Goal: Task Accomplishment & Management: Use online tool/utility

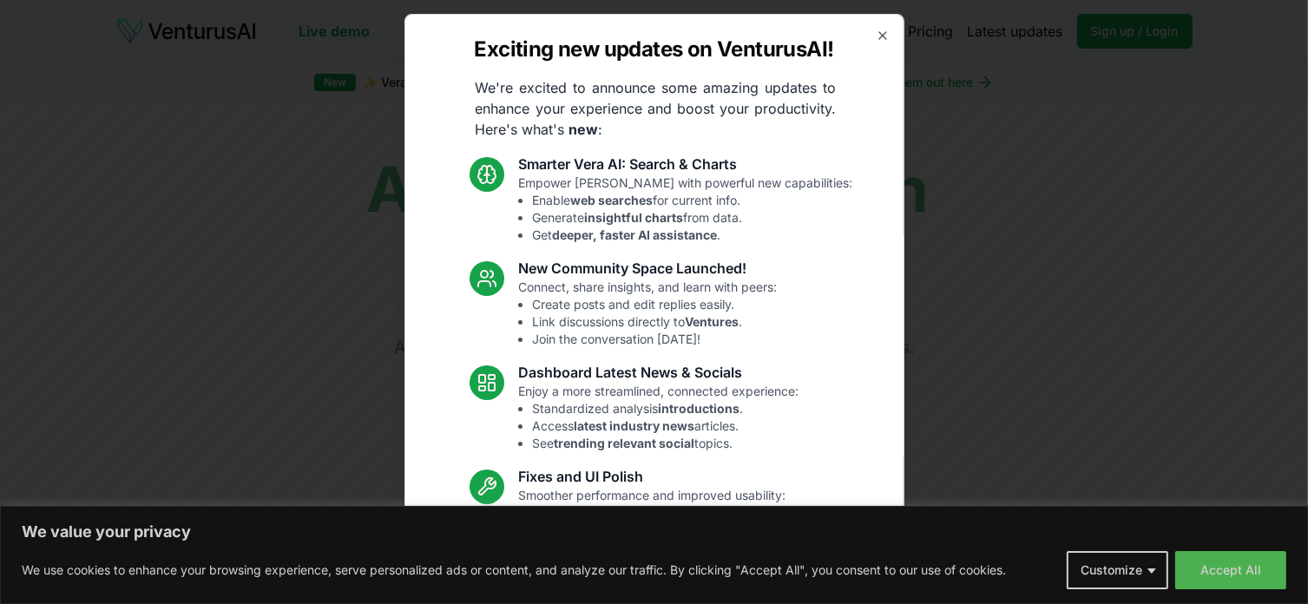
scroll to position [119, 0]
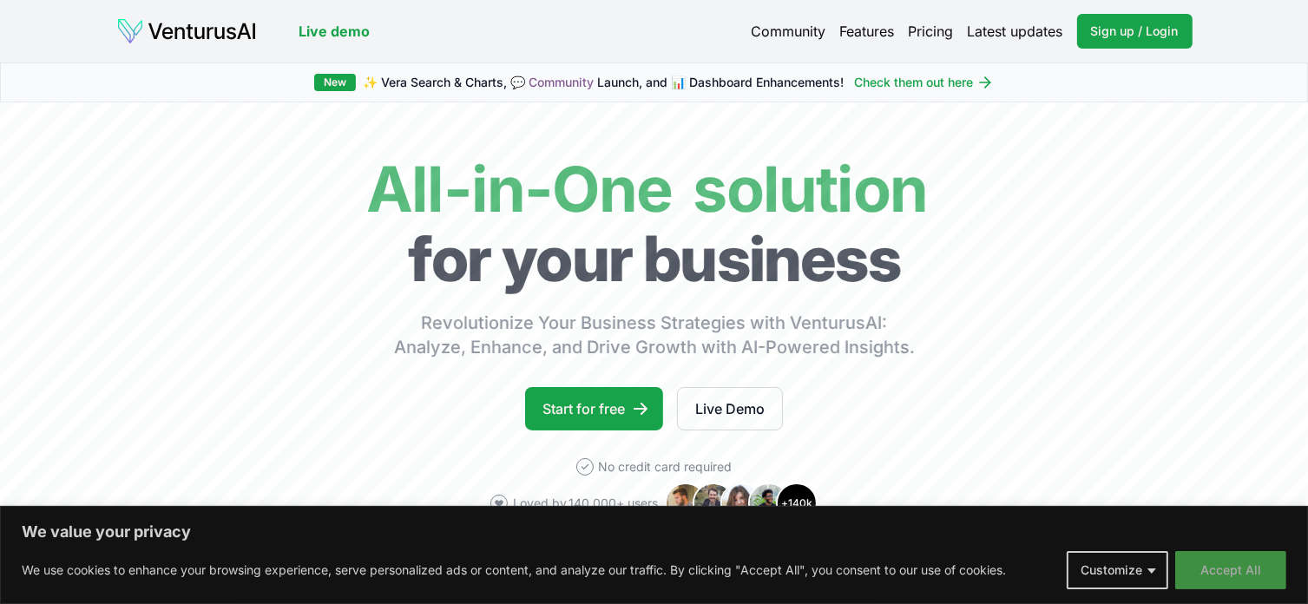
click at [1243, 576] on button "Accept All" at bounding box center [1231, 570] width 111 height 38
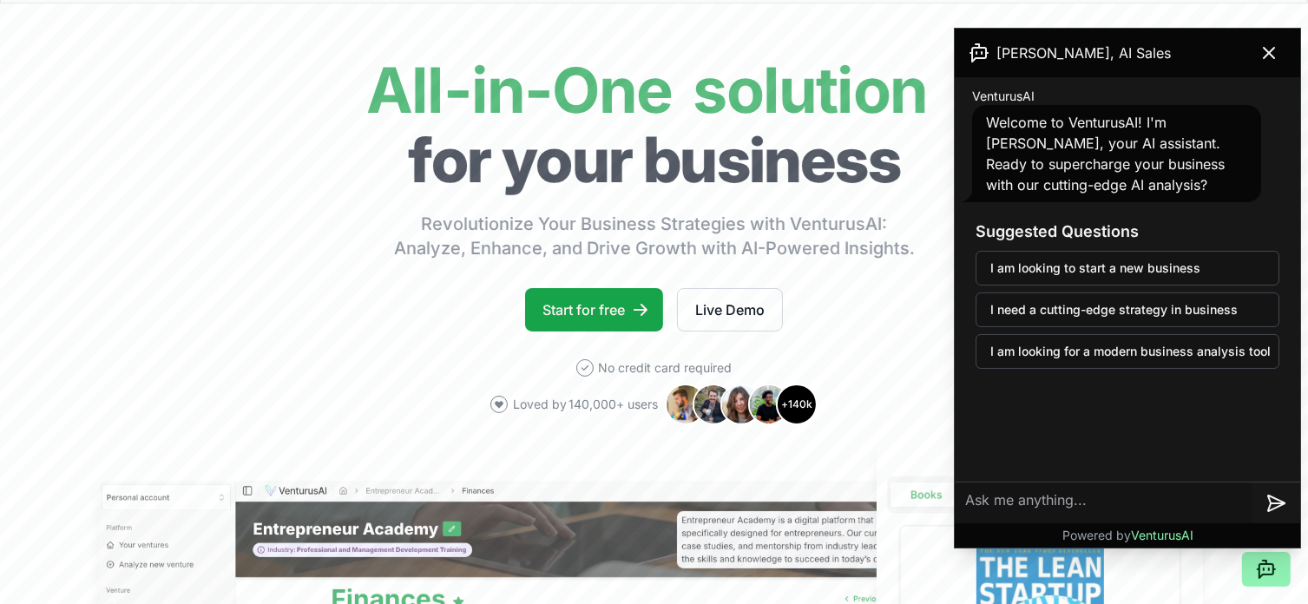
scroll to position [0, 0]
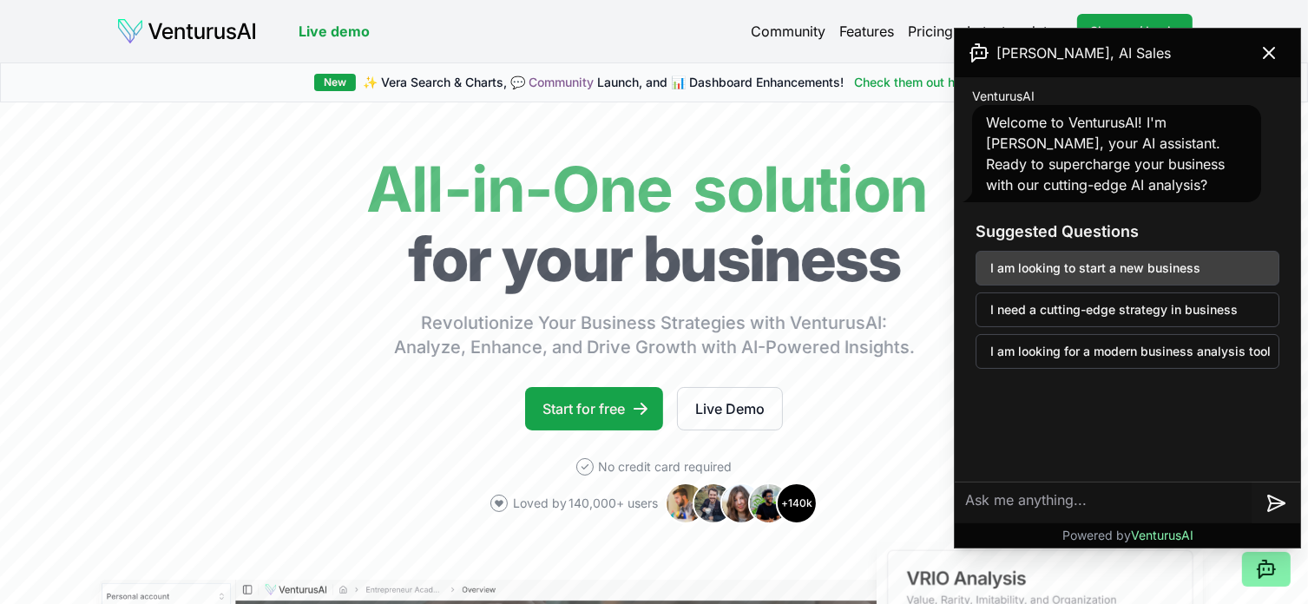
click at [1095, 274] on button "I am looking to start a new business" at bounding box center [1128, 268] width 304 height 35
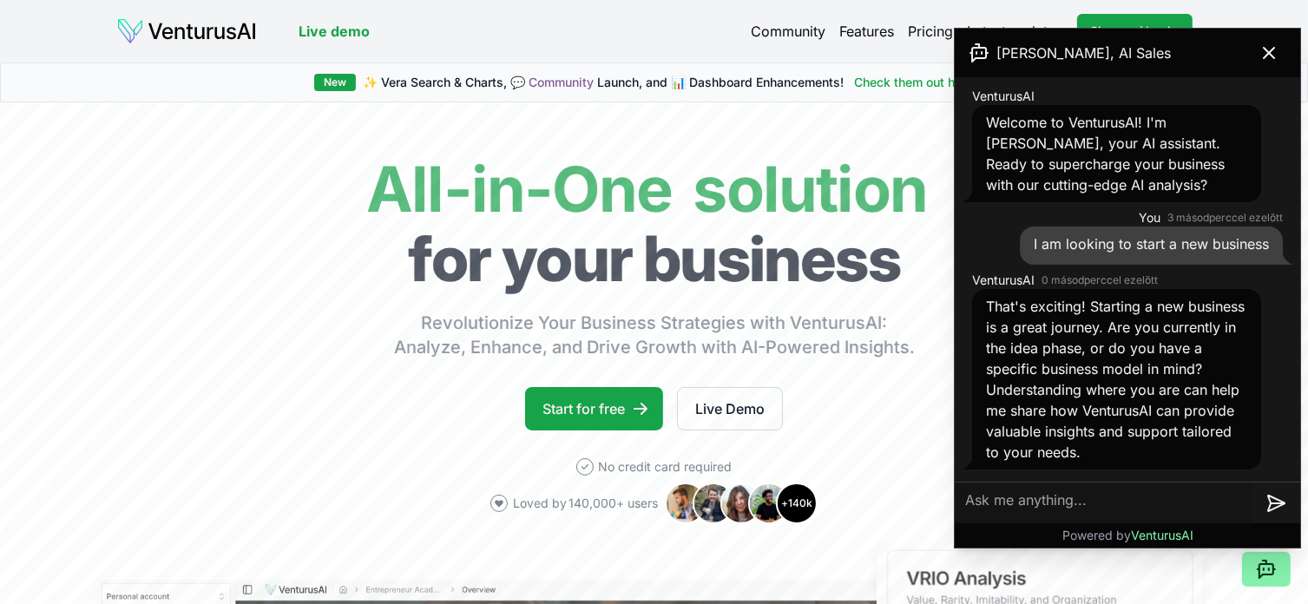
scroll to position [174, 0]
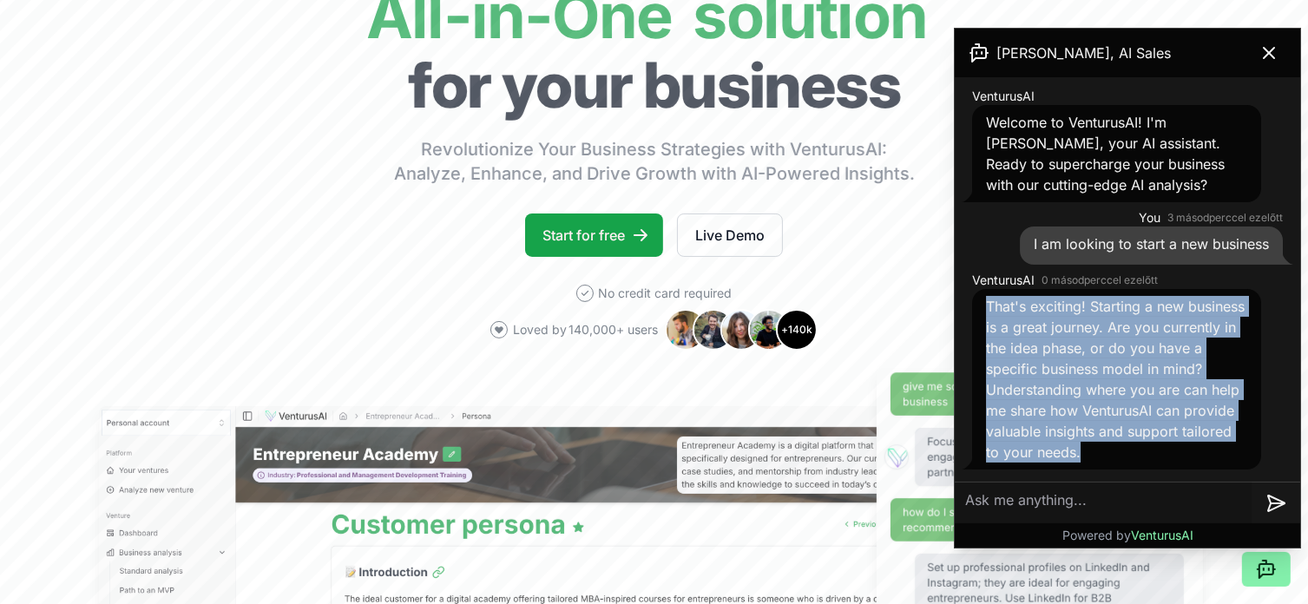
drag, startPoint x: 990, startPoint y: 304, endPoint x: 1085, endPoint y: 460, distance: 183.1
click at [1085, 460] on div "That's exciting! Starting a new business is a great journey. Are you currently …" at bounding box center [1116, 379] width 289 height 181
copy span "That's exciting! Starting a new business is a great journey. Are you currently …"
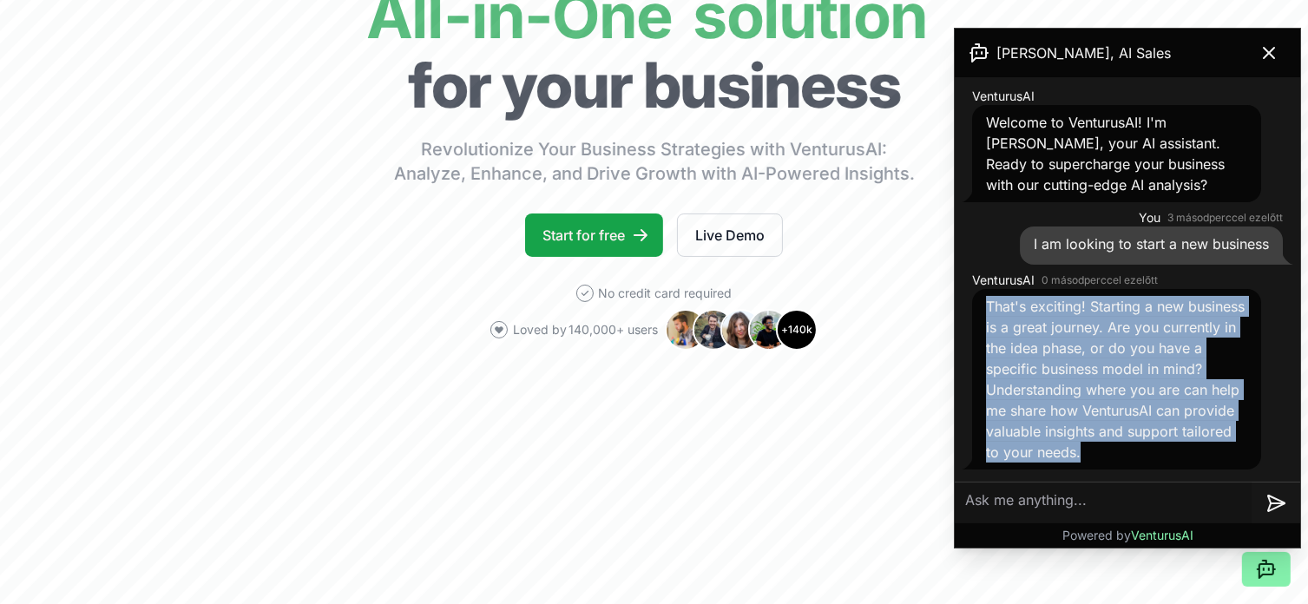
copy span "That's exciting! Starting a new business is a great journey. Are you currently …"
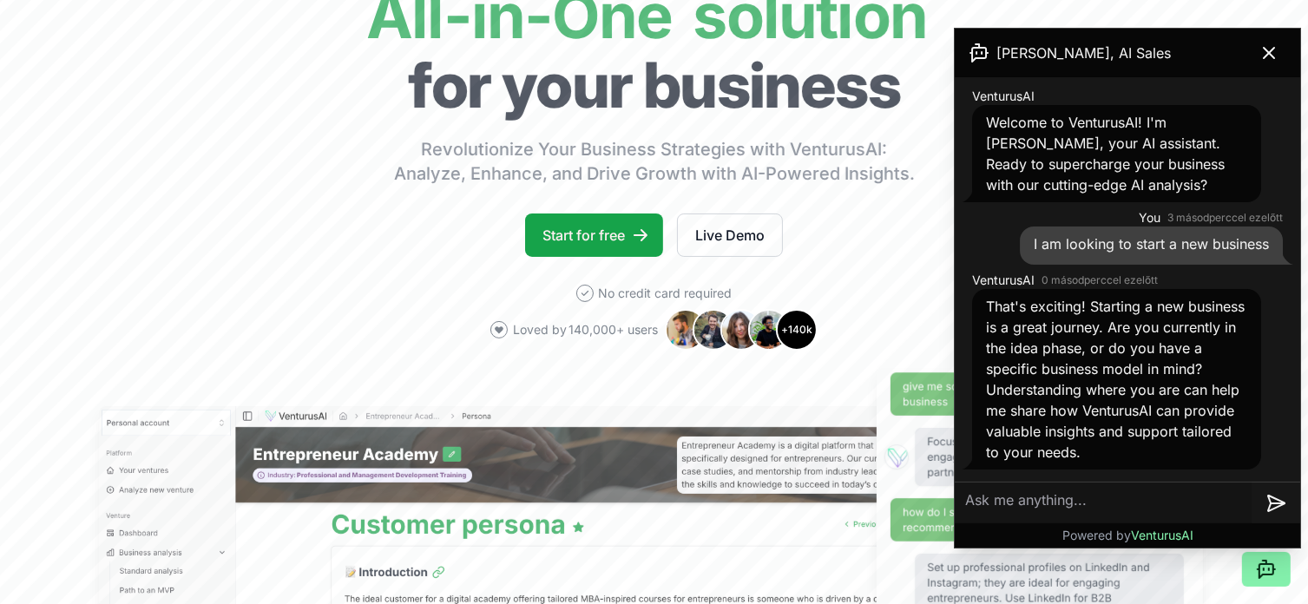
click at [1012, 497] on textarea at bounding box center [1103, 504] width 297 height 42
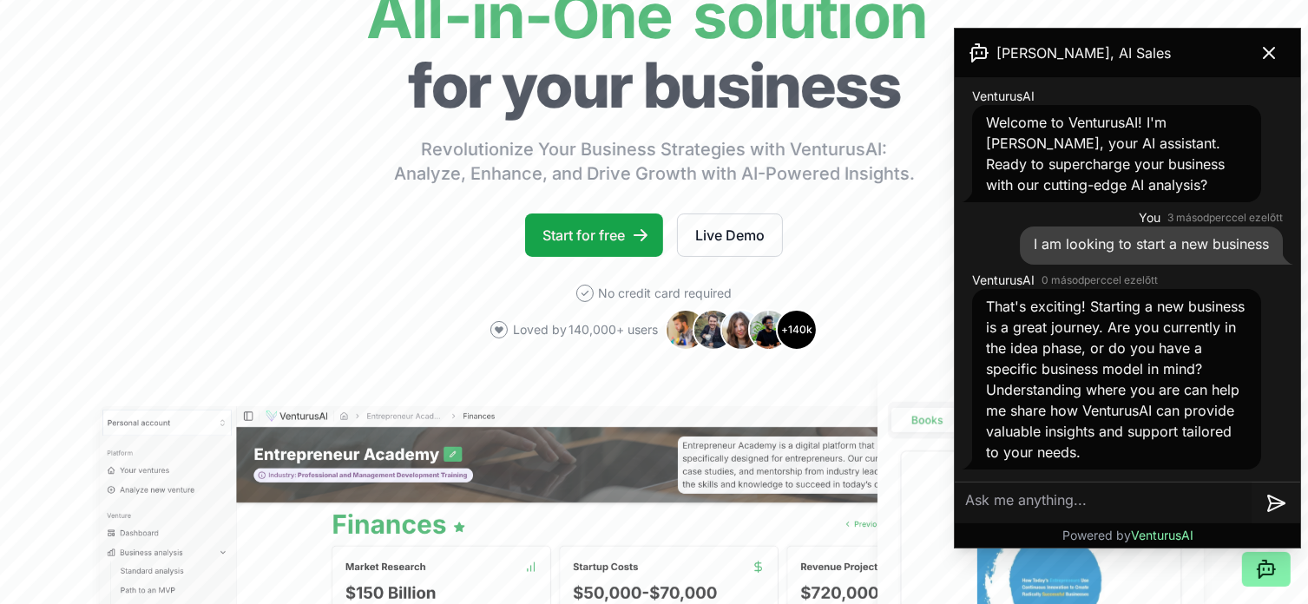
paste textarea "Let me introduce myself briefly: I have more than twenty years of experience in…"
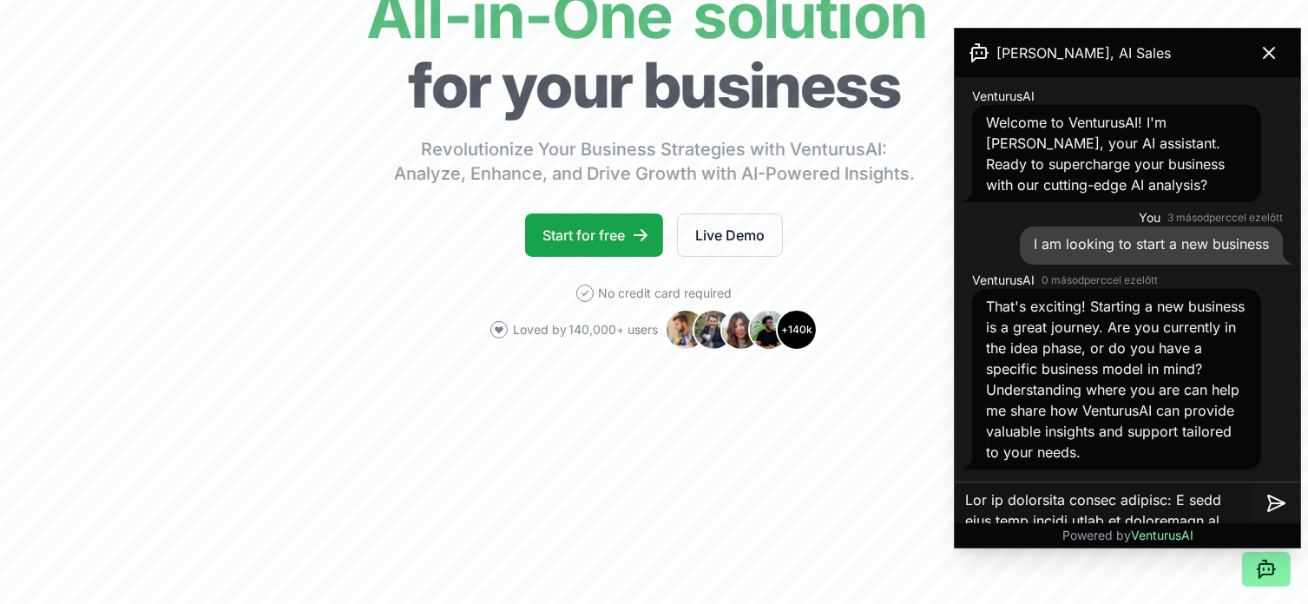
scroll to position [1144, 0]
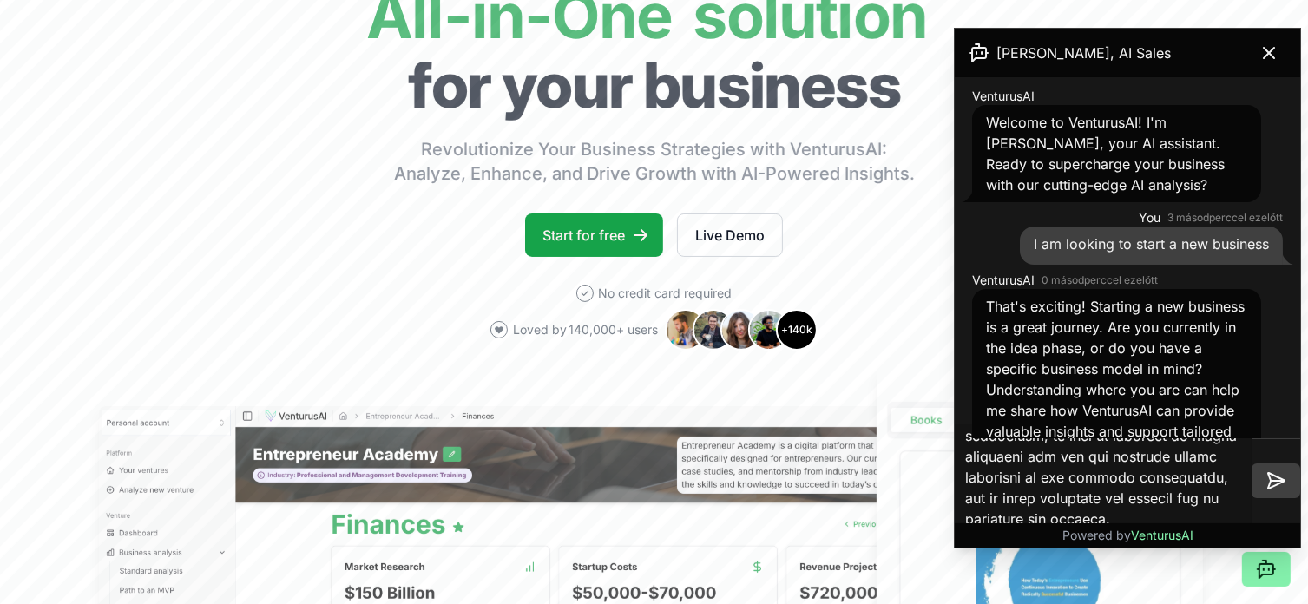
type textarea "Let me introduce myself briefly: I have more than twenty years of experience in…"
click at [1279, 471] on icon at bounding box center [1276, 481] width 21 height 21
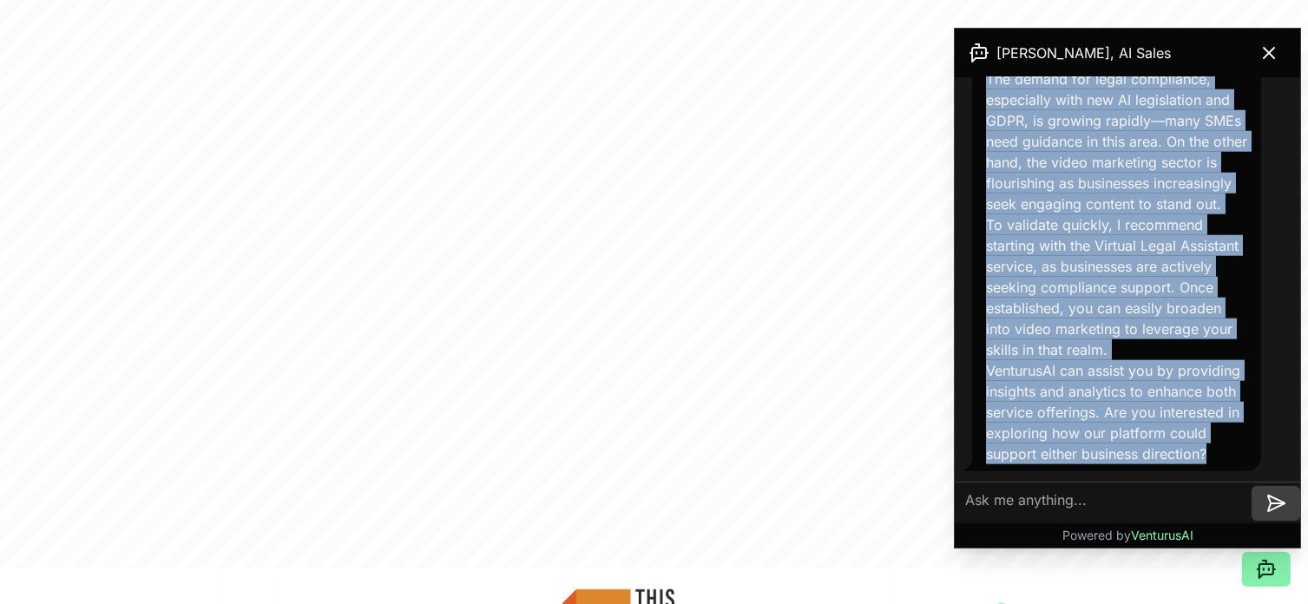
scroll to position [1942, 0]
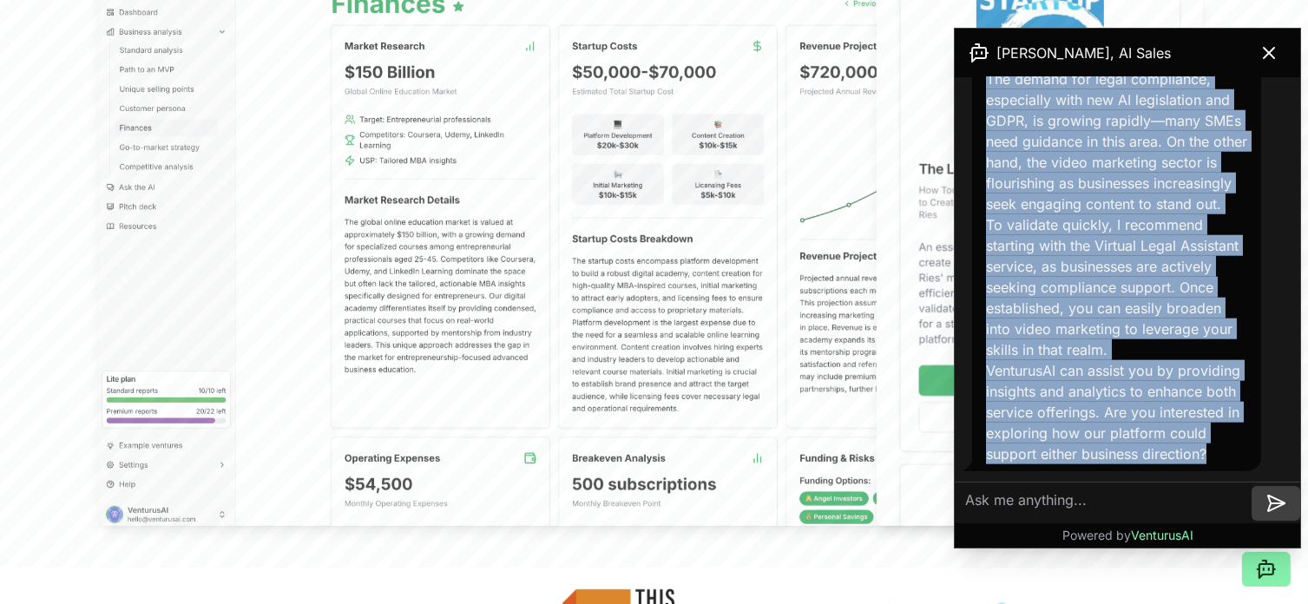
drag, startPoint x: 988, startPoint y: 236, endPoint x: 1172, endPoint y: 457, distance: 287.2
click at [1172, 457] on div "Thank you for sharing your impressive background! Given your unique blend of le…" at bounding box center [1116, 204] width 261 height 521
copy div "Thank you for sharing your impressive background! Given your unique blend of le…"
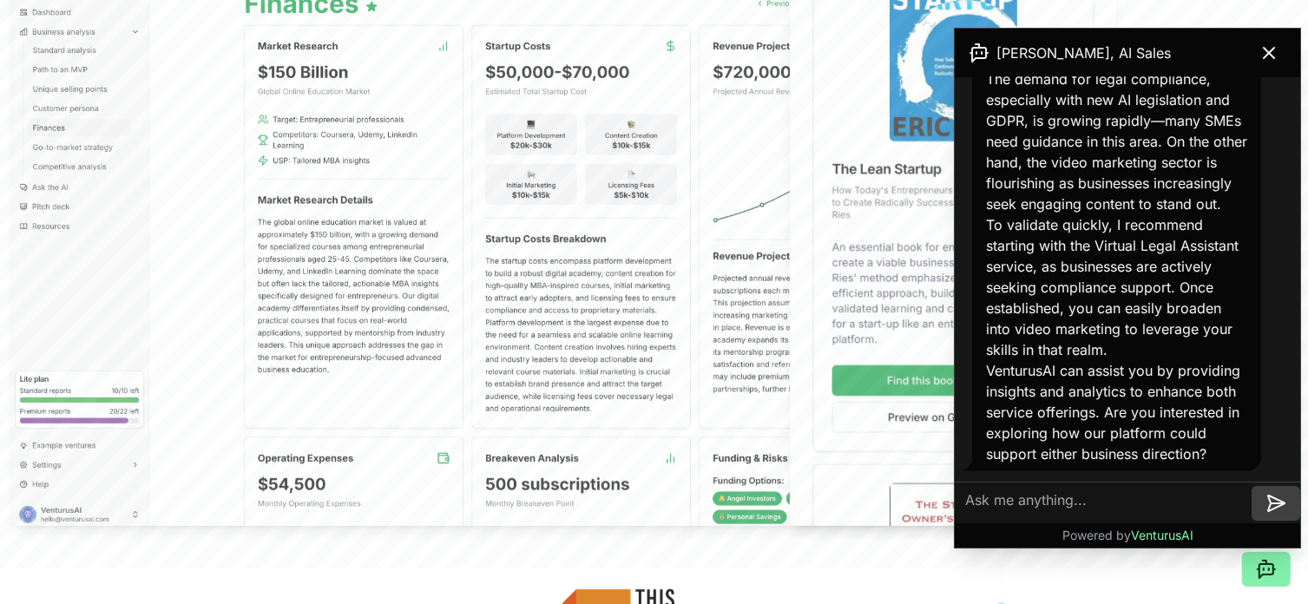
click at [1000, 499] on textarea at bounding box center [1103, 504] width 297 height 42
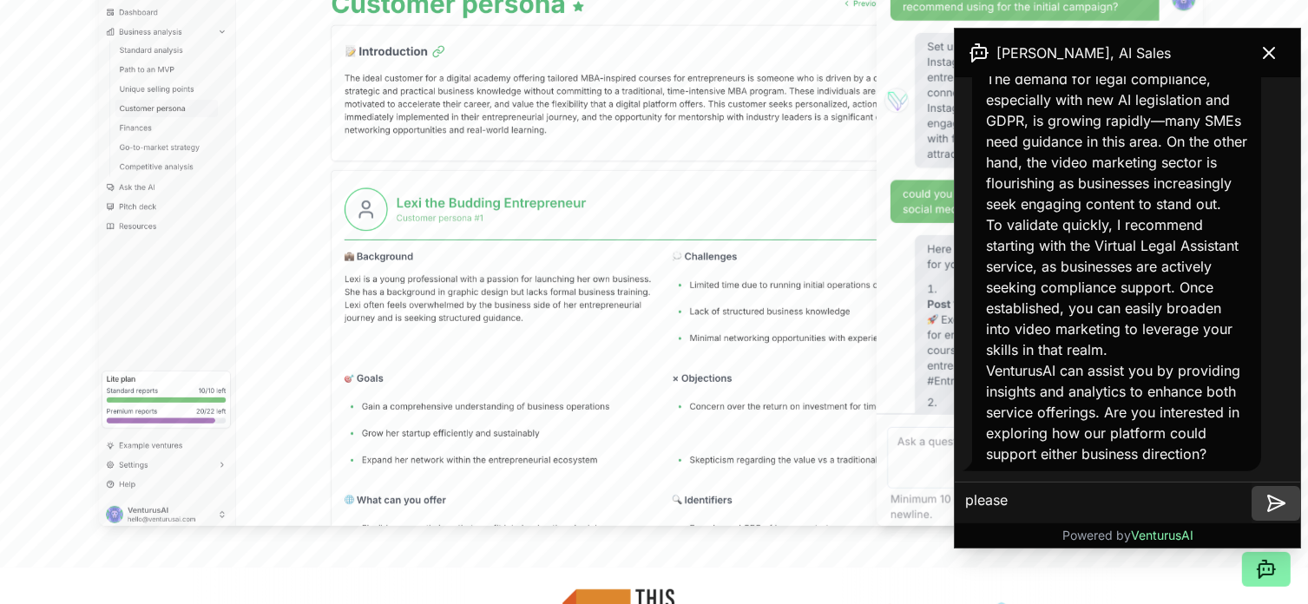
type textarea "please"
click at [1279, 510] on icon at bounding box center [1276, 503] width 21 height 21
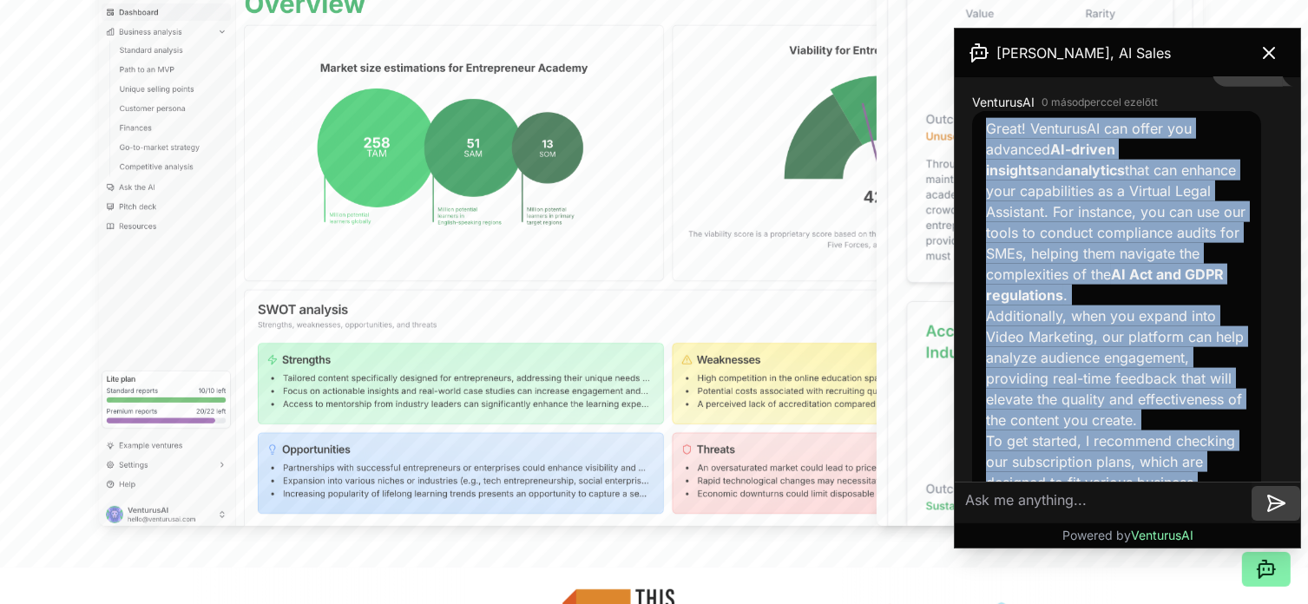
scroll to position [2480, 0]
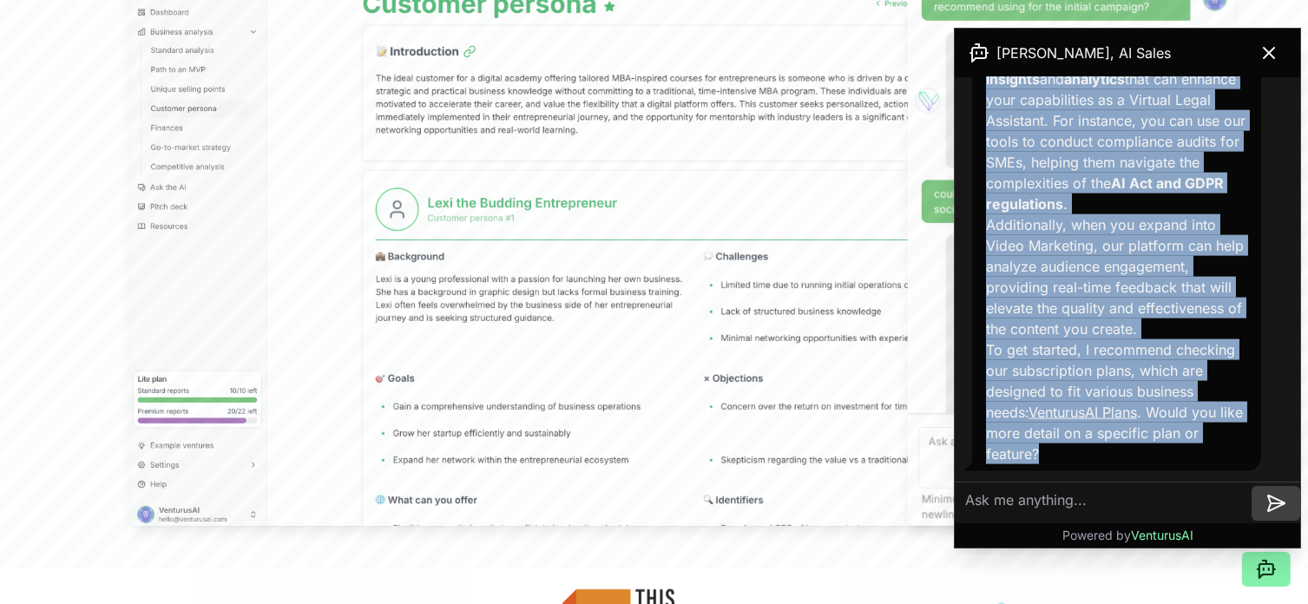
drag, startPoint x: 991, startPoint y: 209, endPoint x: 1099, endPoint y: 471, distance: 283.8
click at [1090, 510] on div "[PERSON_NAME], AI Sales VenturusAI Welcome to VenturusAI! I'm [PERSON_NAME], yo…" at bounding box center [1128, 288] width 346 height 519
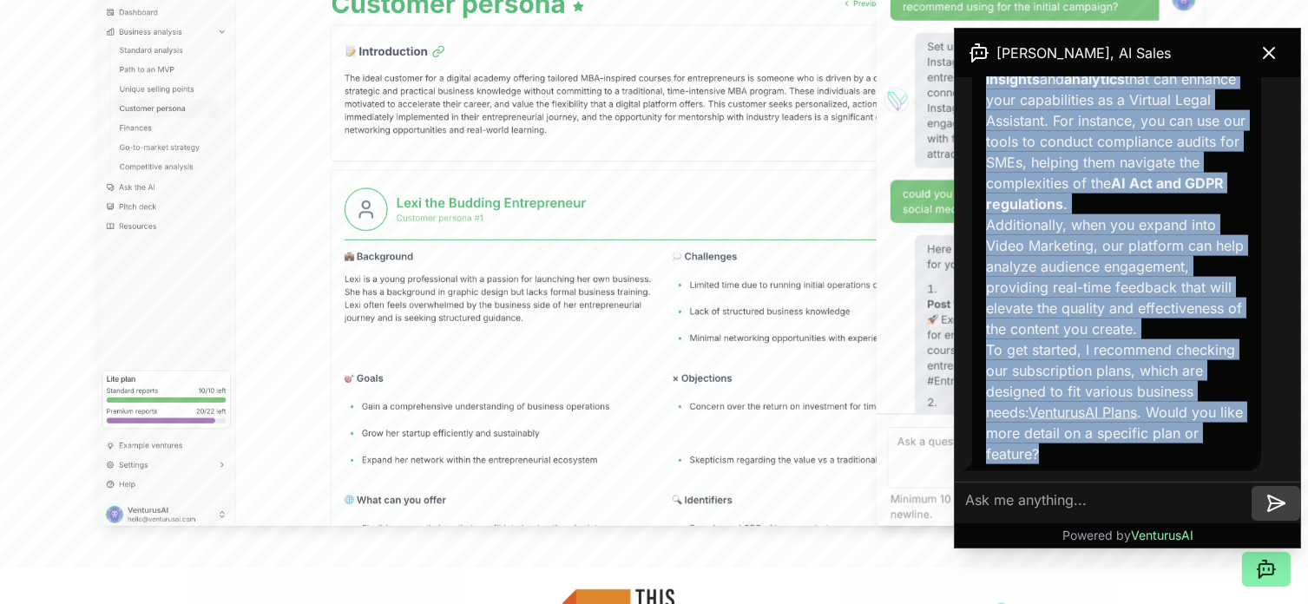
copy div "Great! VenturusAI can offer you advanced AI-driven insights and analytics that …"
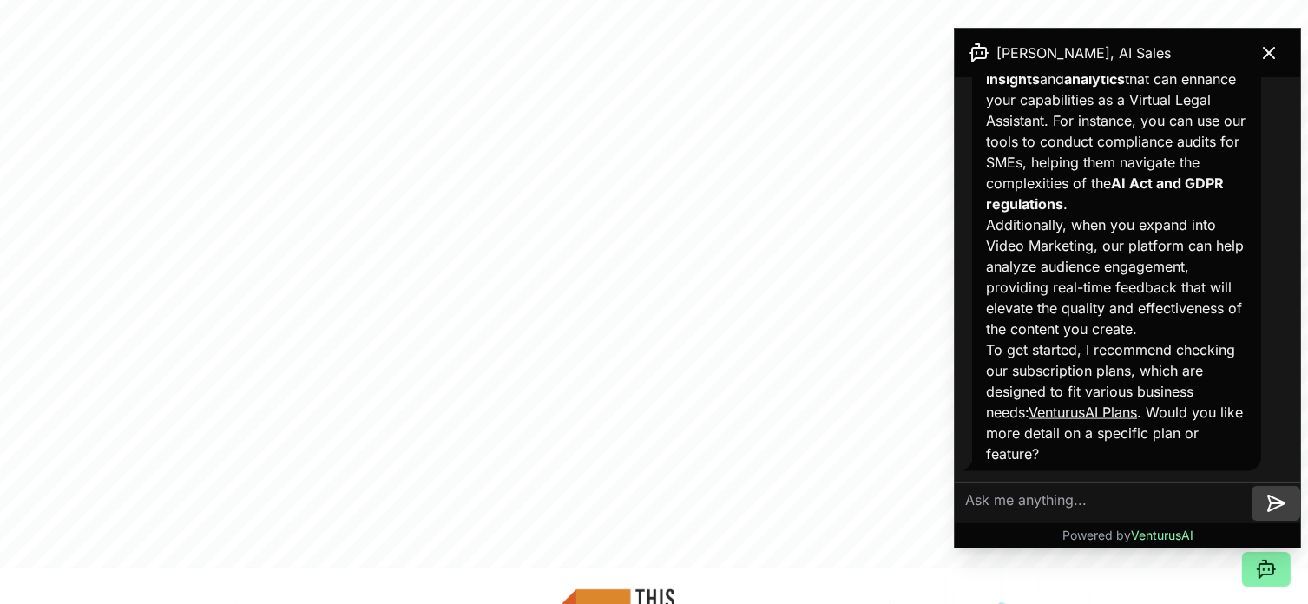
click at [1056, 503] on textarea at bounding box center [1103, 504] width 297 height 42
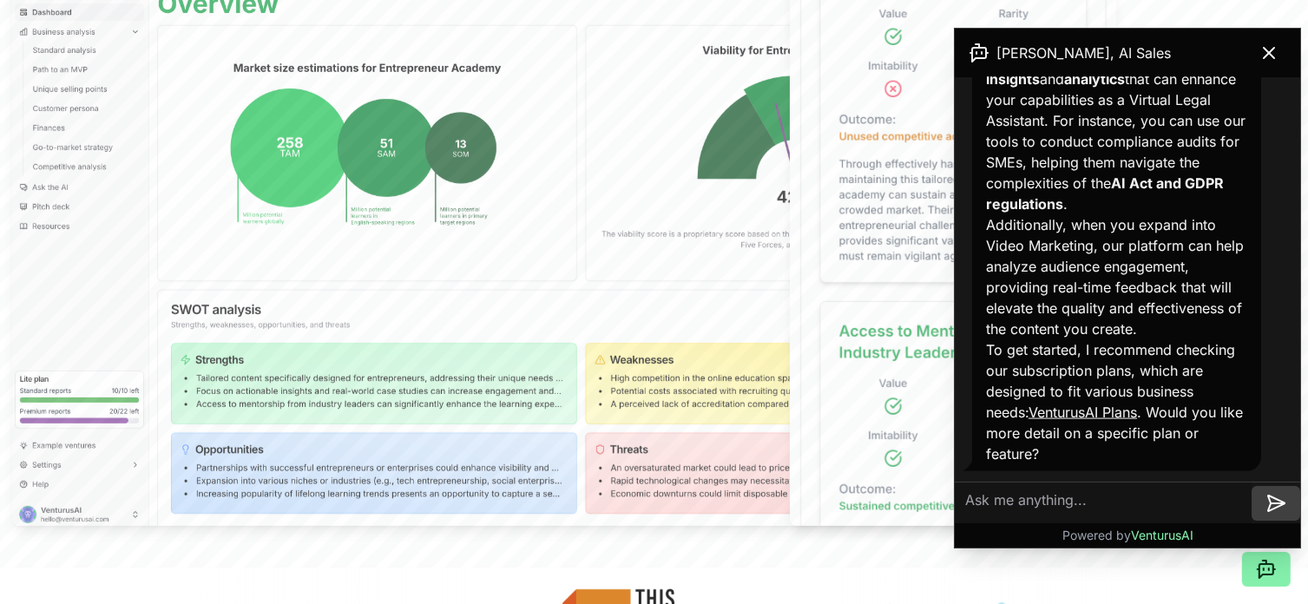
paste textarea "For instance, you can use our tools to conduct compliance audits for SMEs, help…"
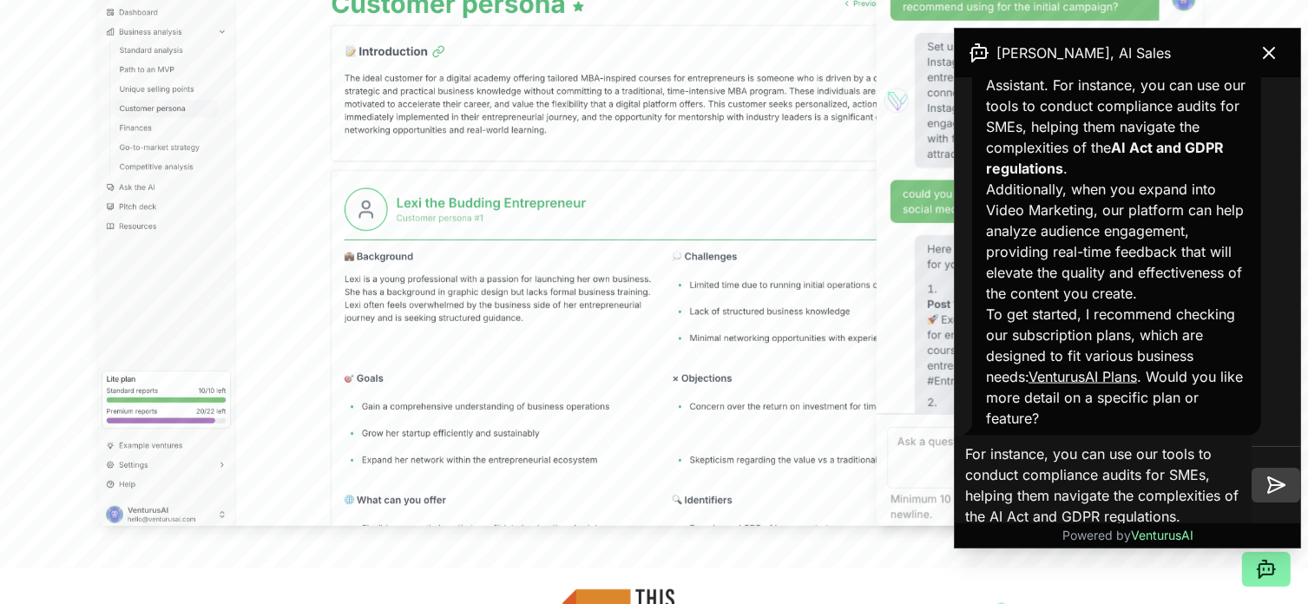
type textarea "For instance, you can use our tools to conduct compliance audits for SMEs, help…"
click at [1271, 482] on icon at bounding box center [1276, 485] width 21 height 21
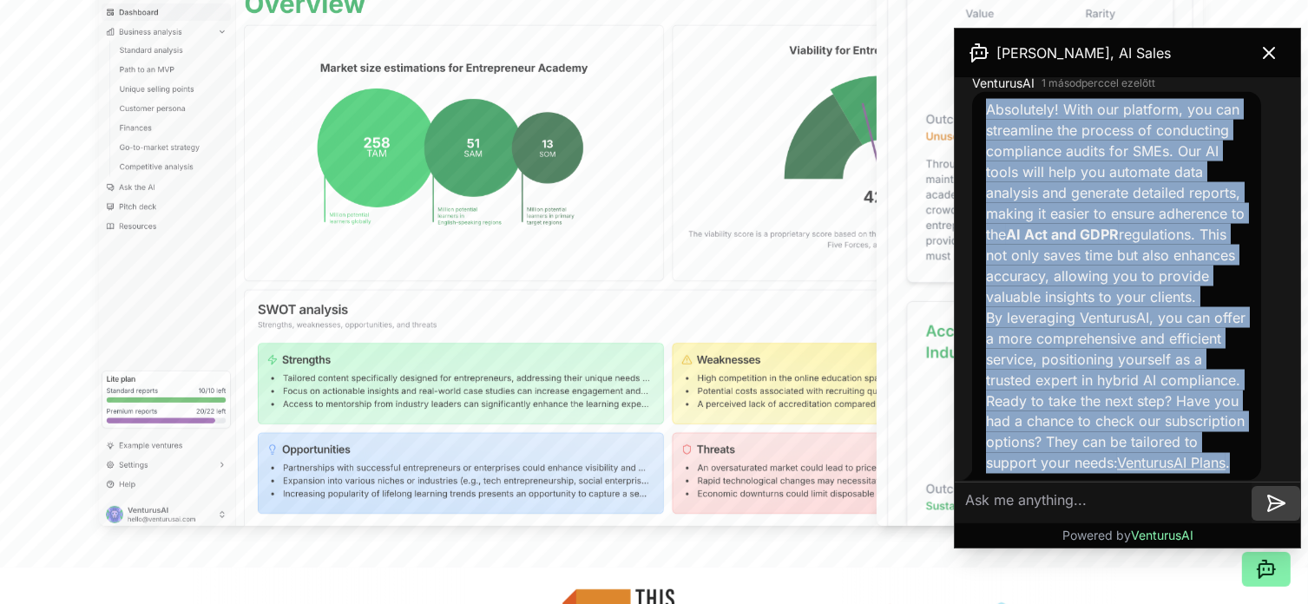
scroll to position [3078, 0]
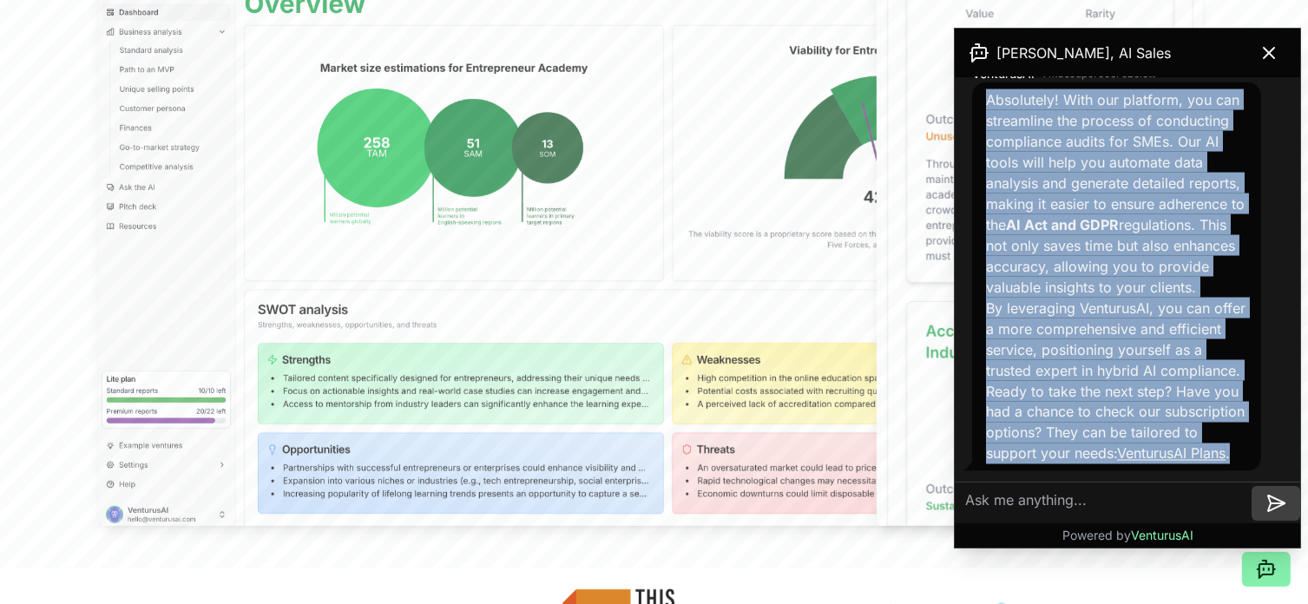
drag, startPoint x: 990, startPoint y: 316, endPoint x: 1055, endPoint y: 524, distance: 217.5
click at [1055, 524] on div "[PERSON_NAME], AI Sales VenturusAI Welcome to VenturusAI! I'm [PERSON_NAME], yo…" at bounding box center [1128, 288] width 346 height 519
copy div "Absolutely! With our platform, you can streamline the process of conducting com…"
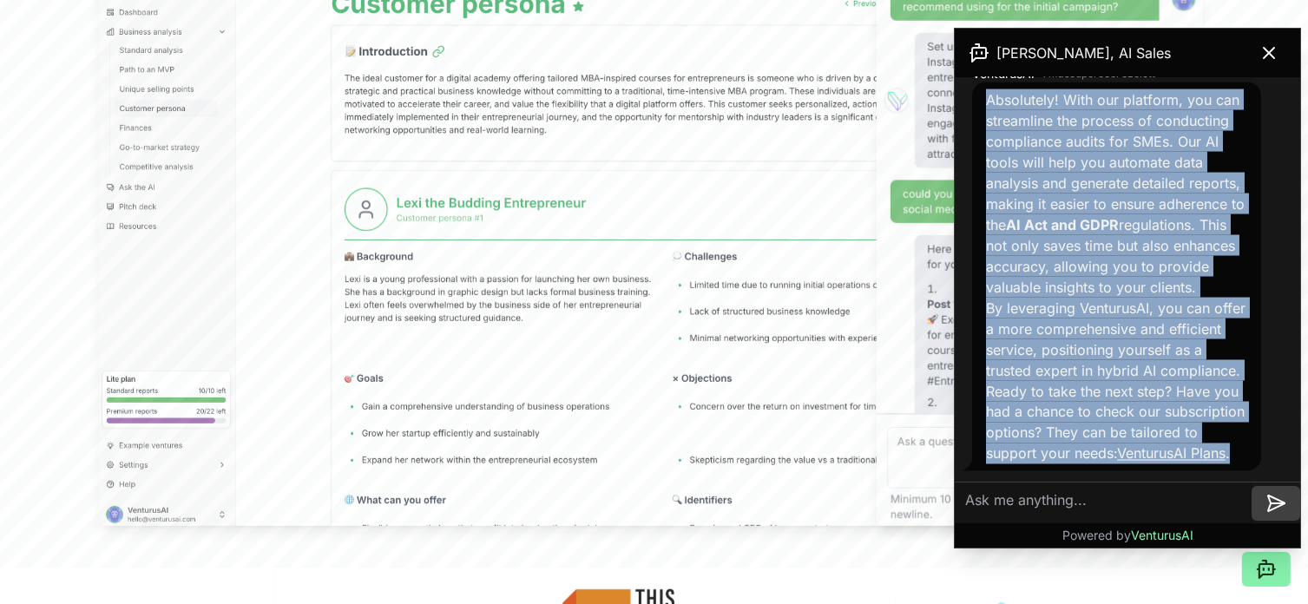
click at [1208, 457] on p "By leveraging VenturusAI, you can offer a more comprehensive and efficient serv…" at bounding box center [1116, 381] width 261 height 167
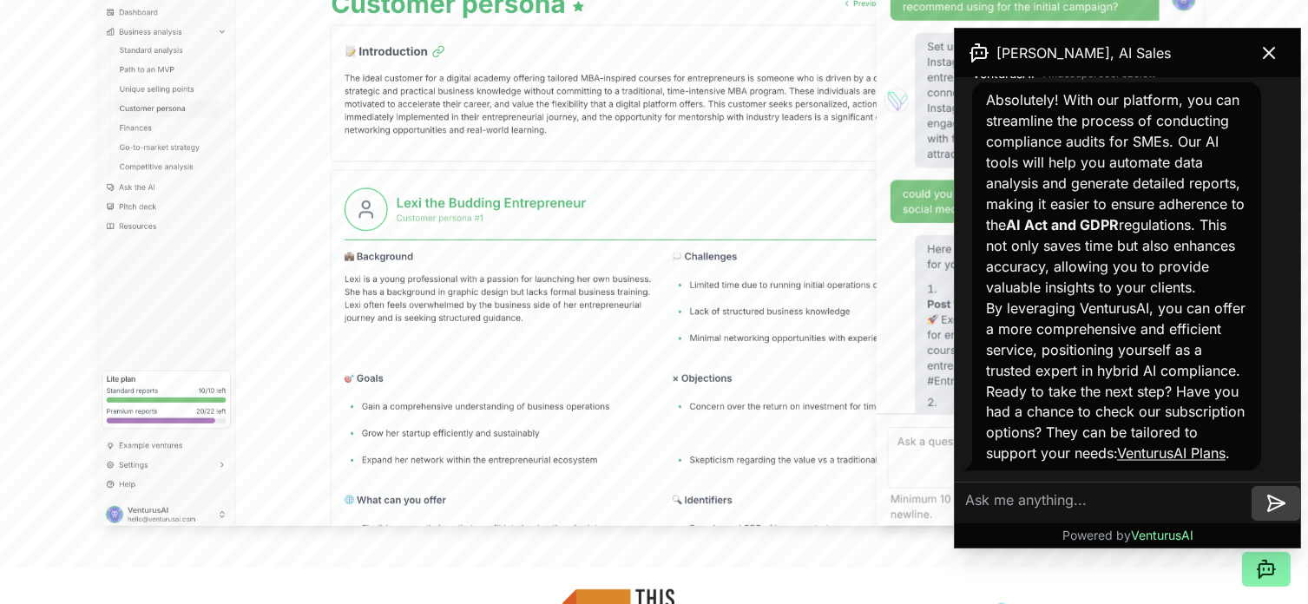
click at [1117, 454] on link "VenturusAI Plans" at bounding box center [1171, 453] width 109 height 17
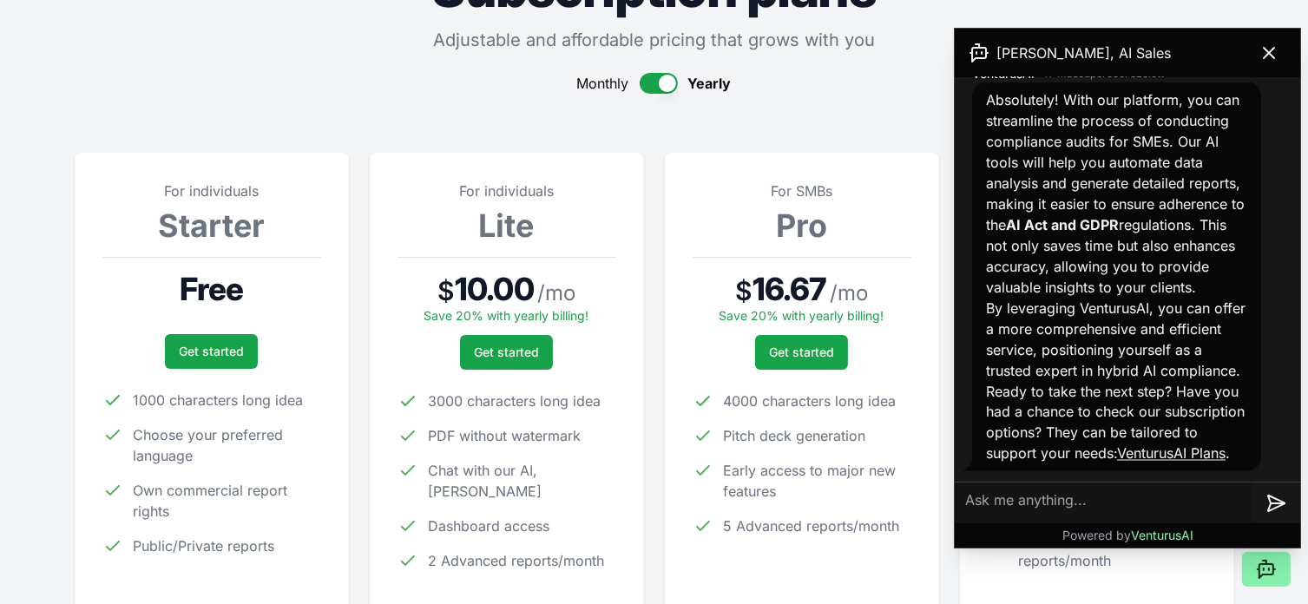
scroll to position [87, 0]
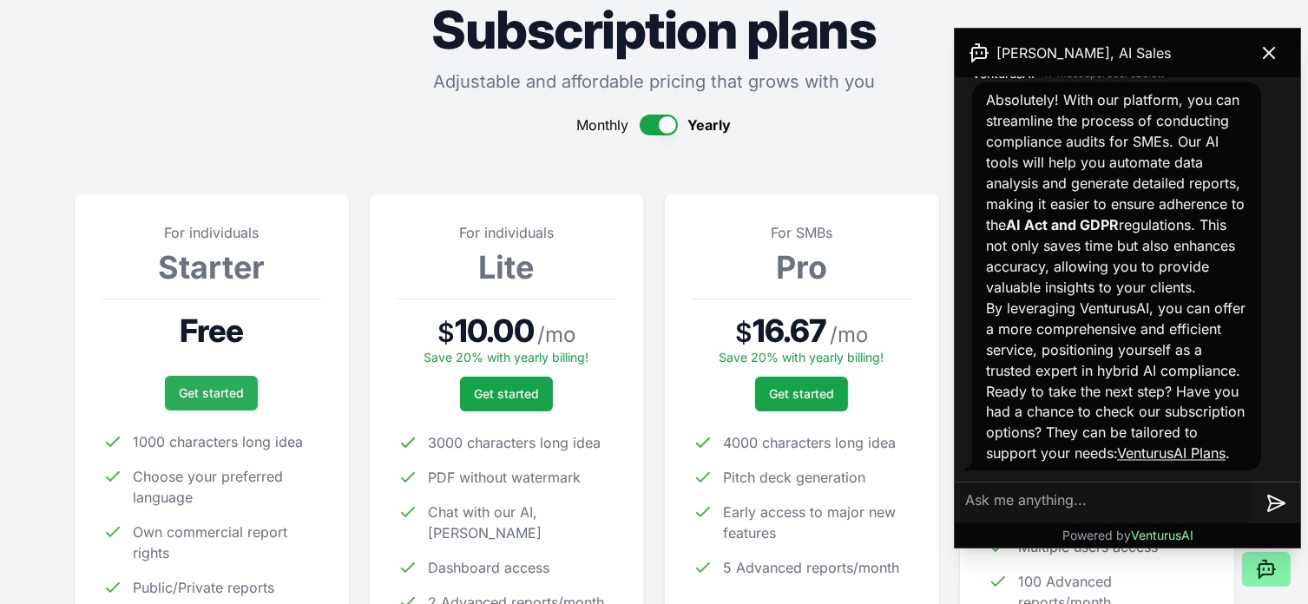
click at [195, 391] on link "Get started" at bounding box center [211, 393] width 93 height 35
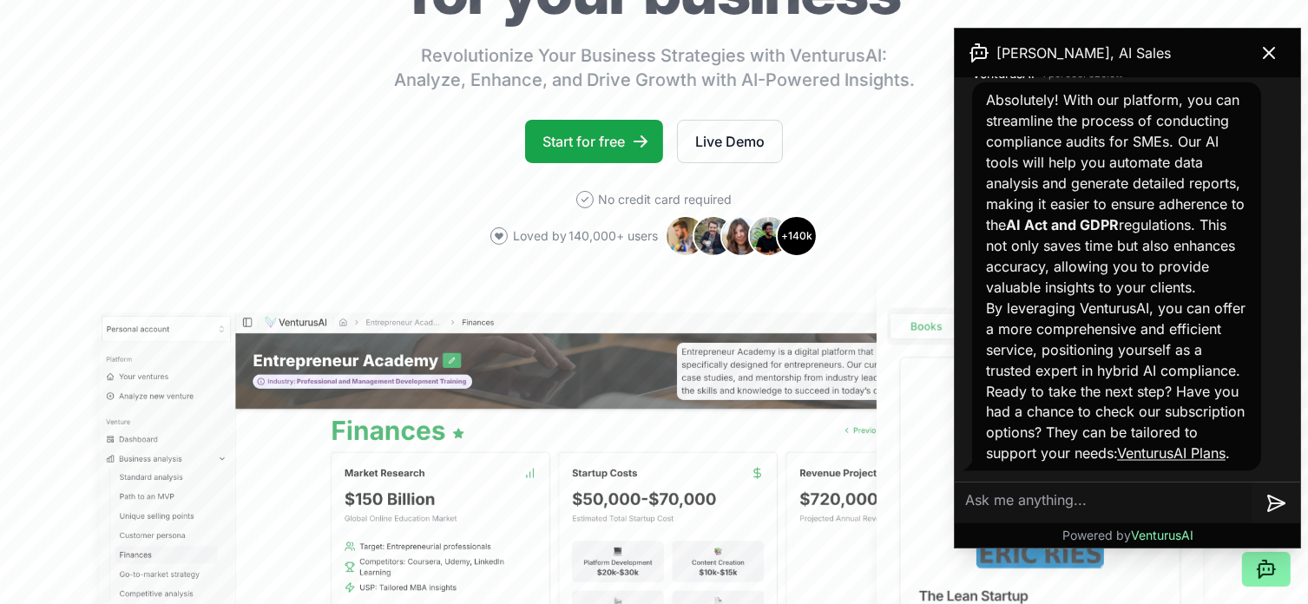
scroll to position [3078, 0]
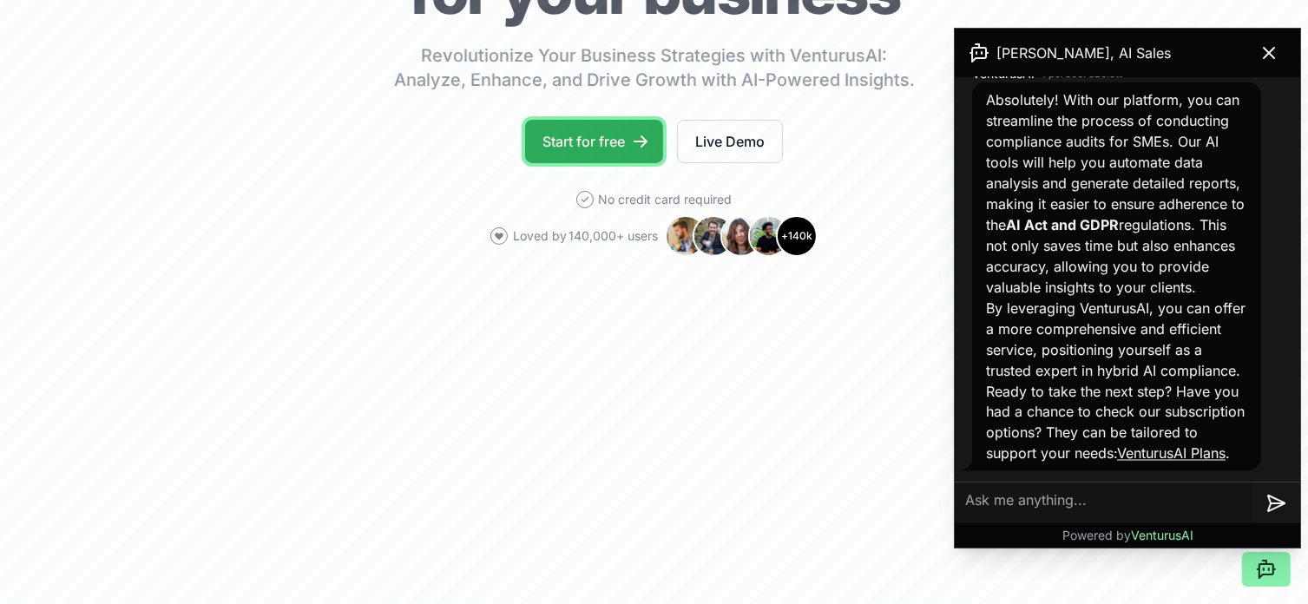
click at [603, 153] on link "Start for free" at bounding box center [594, 141] width 138 height 43
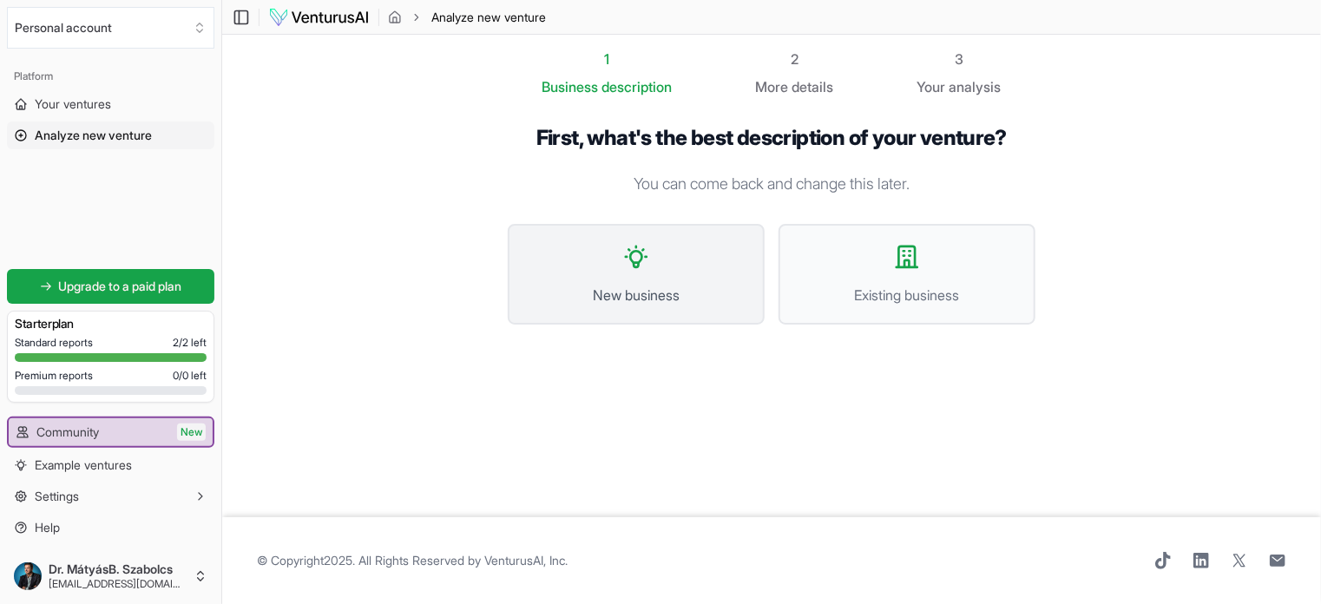
click at [666, 273] on button "New business" at bounding box center [636, 274] width 257 height 101
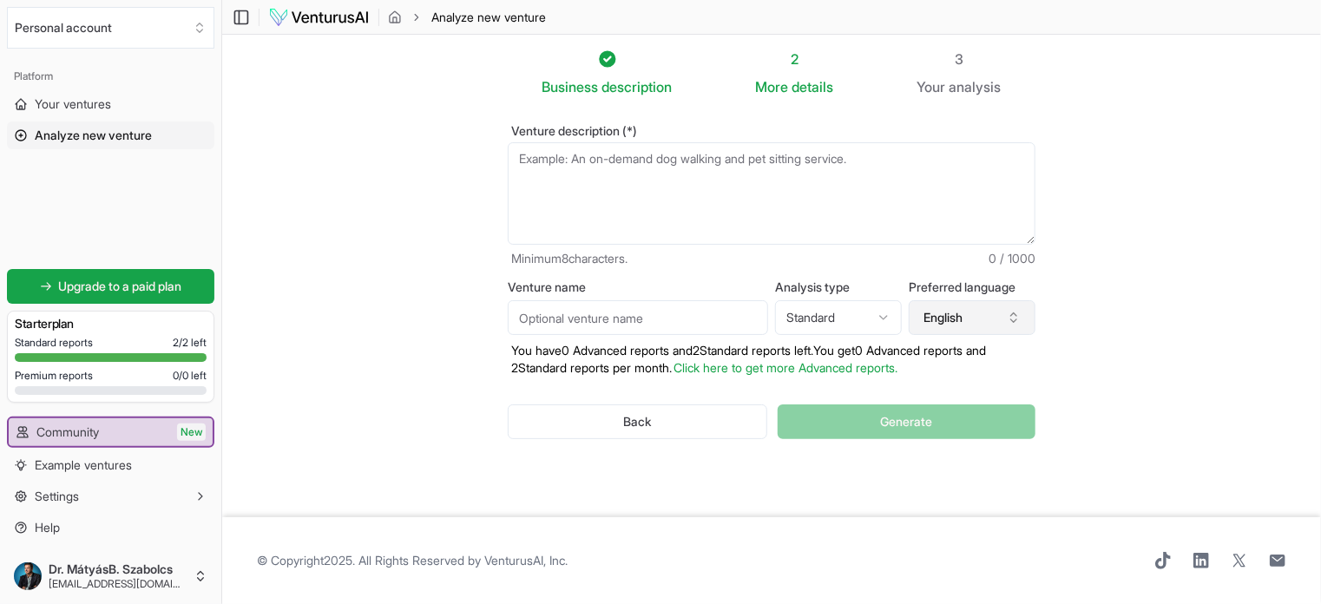
click at [1019, 324] on icon "button" at bounding box center [1014, 318] width 14 height 14
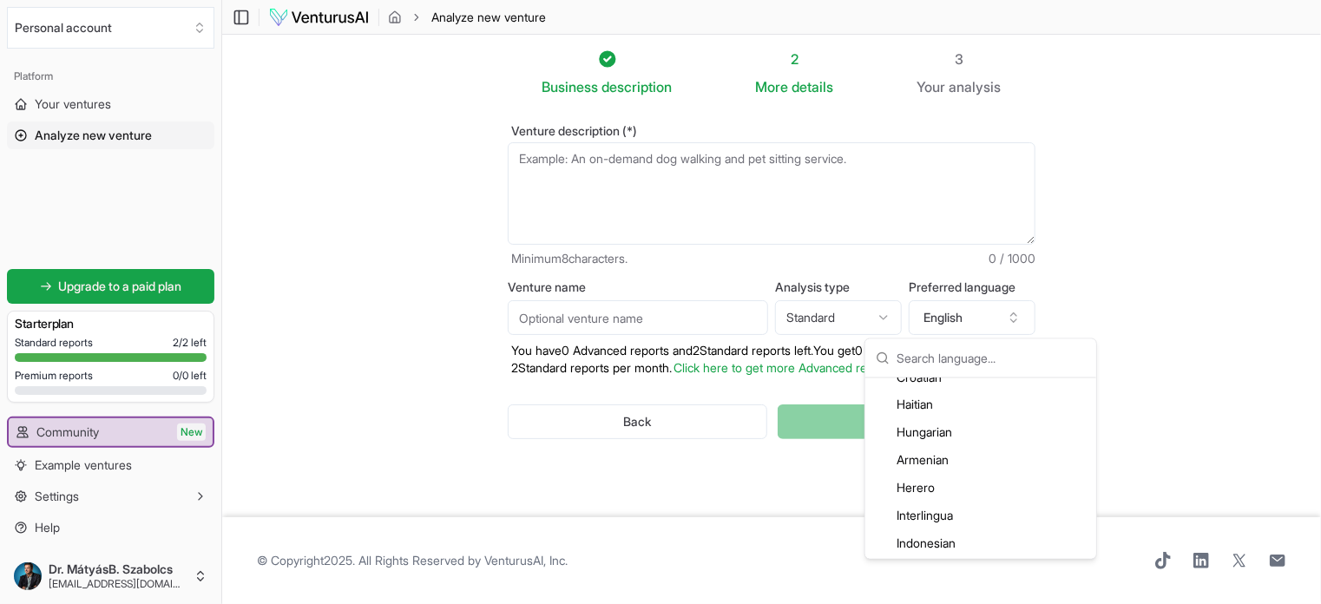
scroll to position [1650, 0]
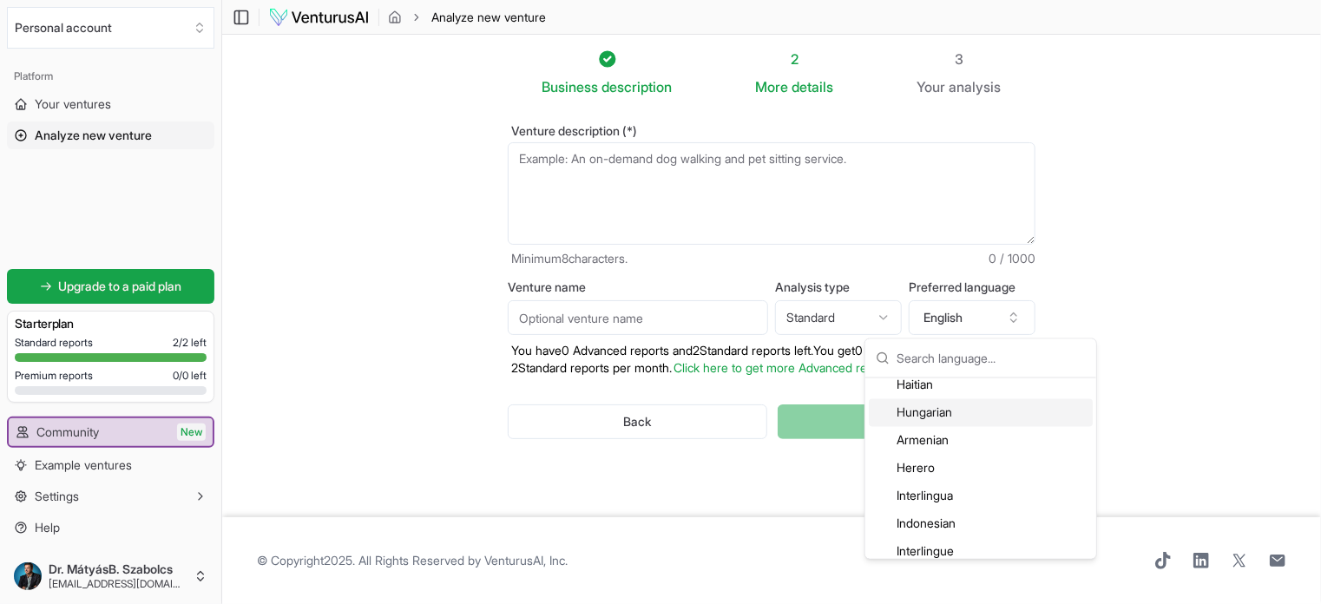
click at [936, 412] on div "Hungarian" at bounding box center [981, 413] width 224 height 28
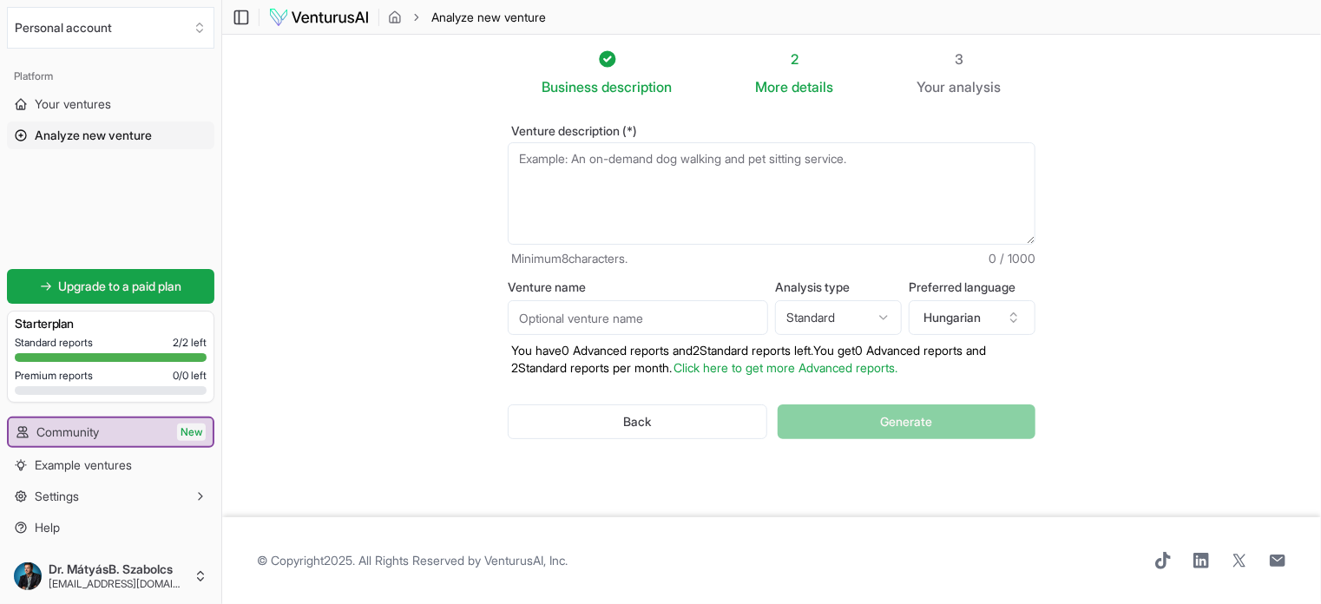
click at [889, 316] on html "We value your privacy We use cookies to enhance your browsing experience, serve…" at bounding box center [660, 302] width 1321 height 604
click at [583, 312] on input "Venture name" at bounding box center [638, 317] width 260 height 35
click at [594, 174] on textarea "Venture description (*)" at bounding box center [772, 193] width 528 height 102
click at [611, 168] on textarea "Venture description (*)" at bounding box center [772, 193] width 528 height 102
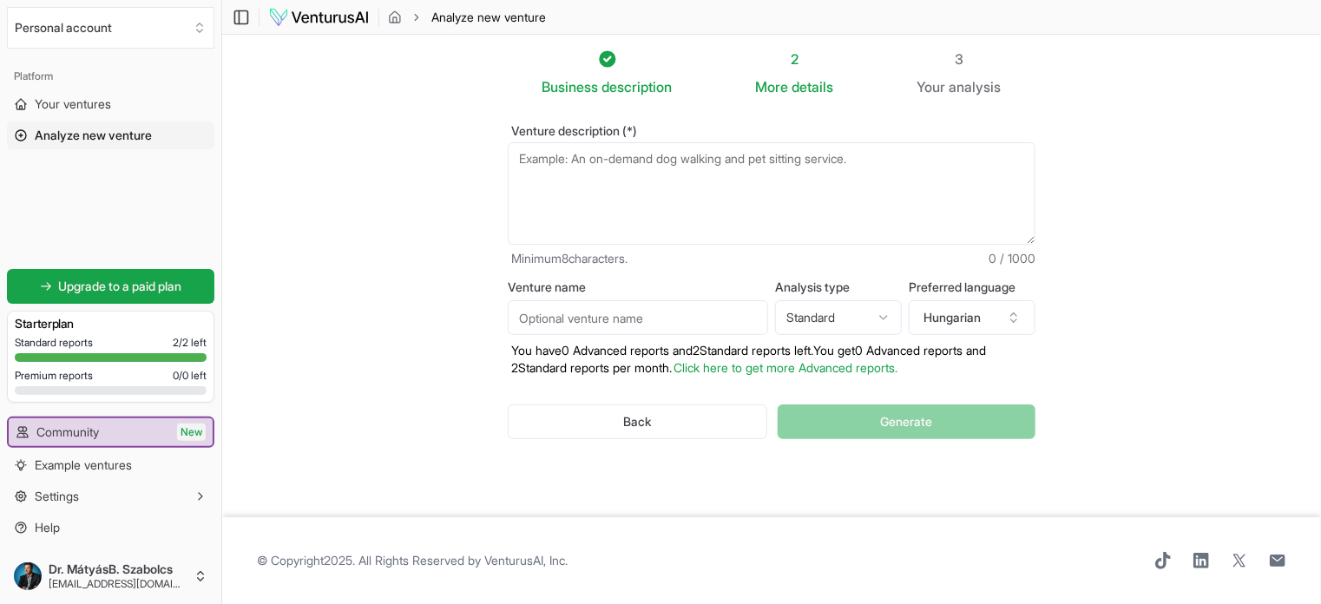
paste textarea "1. Virtuális jogiasszisztens • AI Act + KKV: „Segítek a kis- és középvállalkozá…"
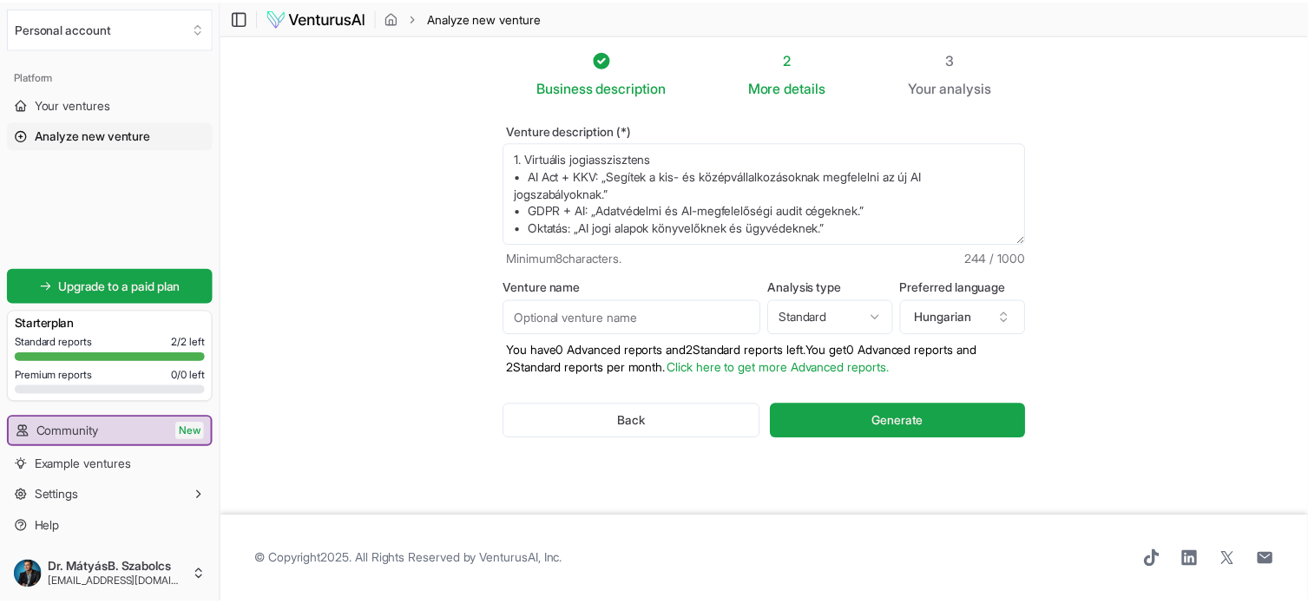
scroll to position [9, 0]
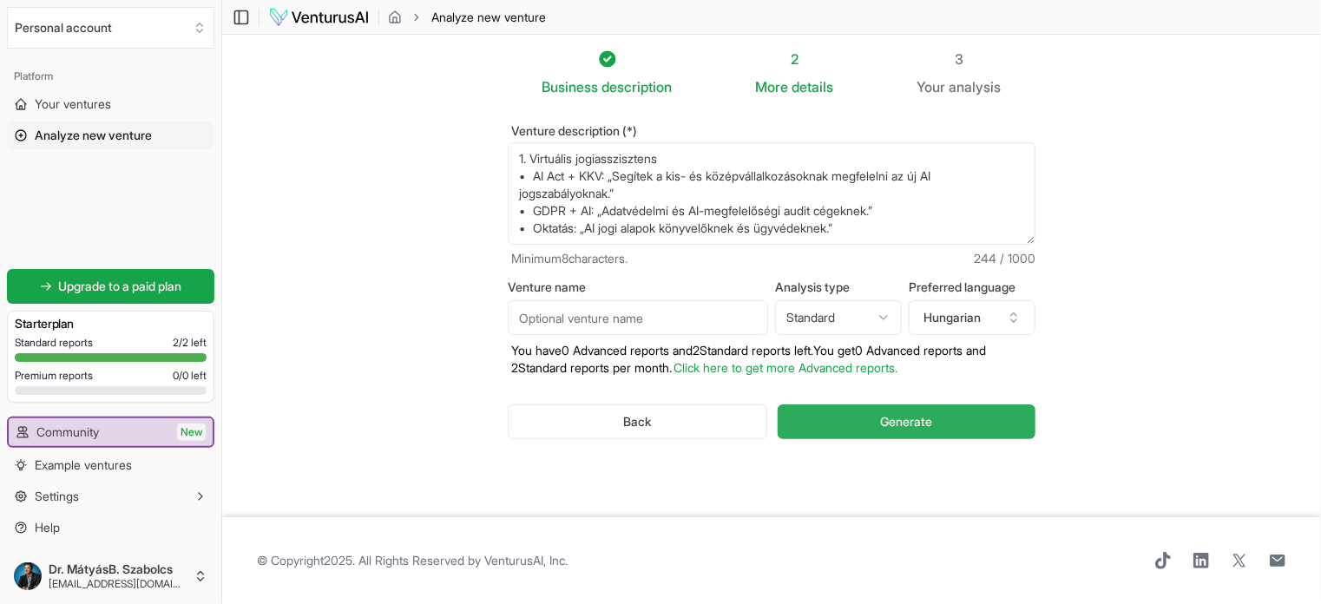
type textarea "1. Virtuális jogiasszisztens • AI Act + KKV: „Segítek a kis- és középvállalkozá…"
click at [830, 428] on button "Generate" at bounding box center [907, 422] width 258 height 35
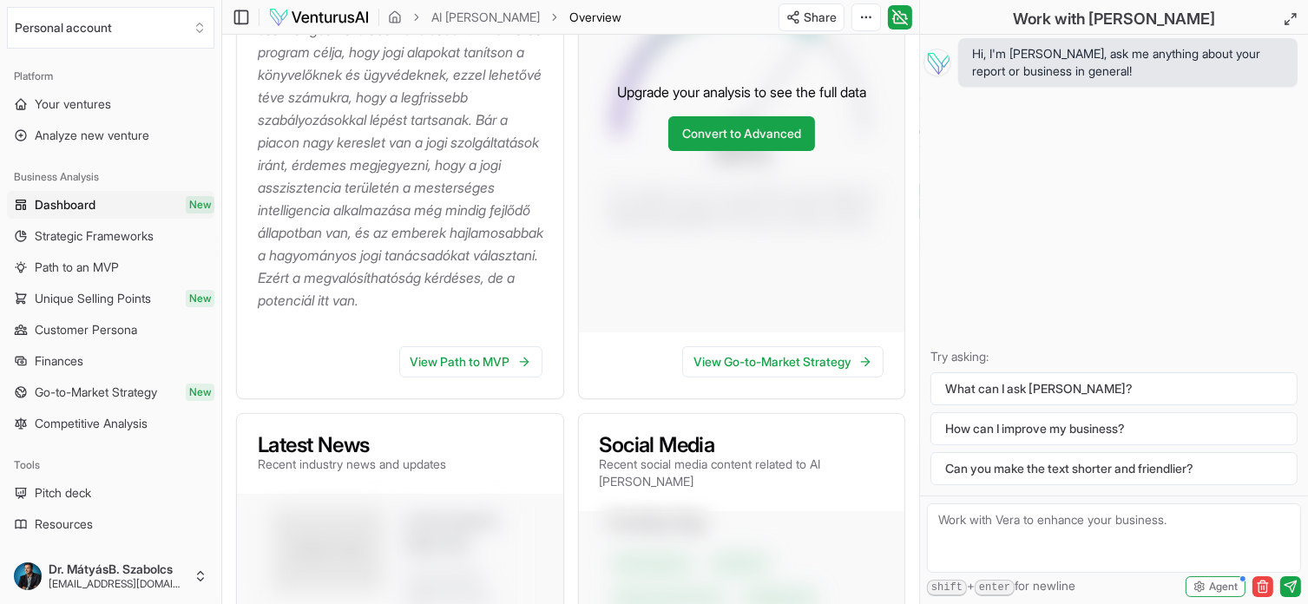
scroll to position [434, 0]
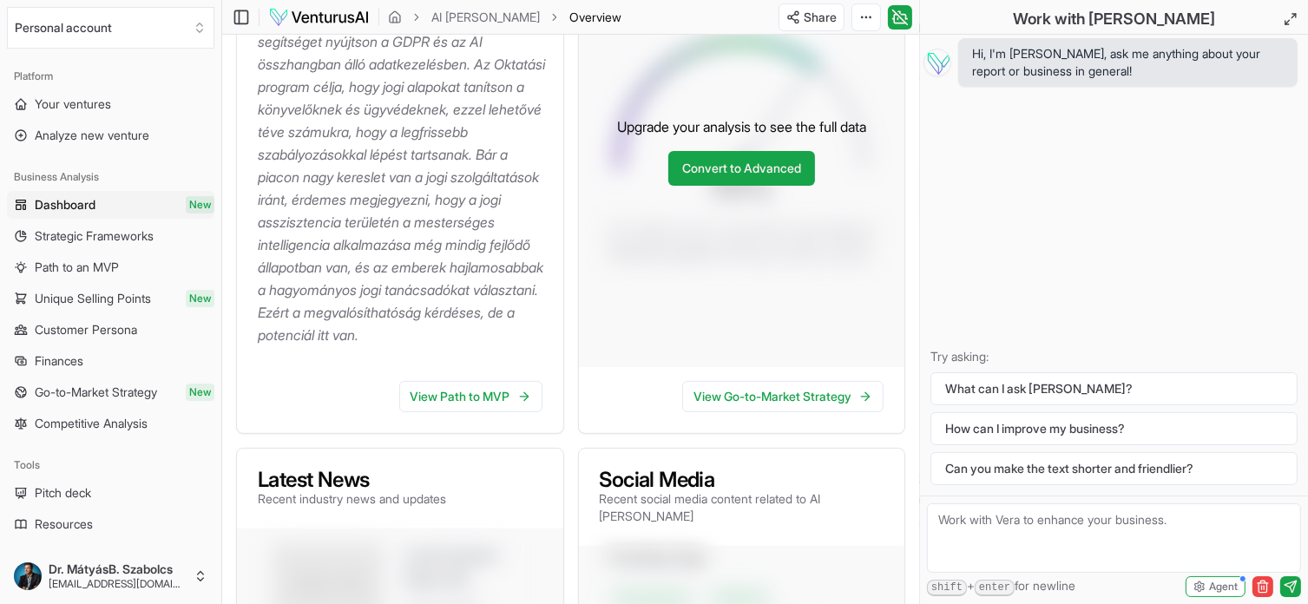
click at [481, 412] on link "View Path to MVP" at bounding box center [470, 396] width 143 height 31
